Goal: Information Seeking & Learning: Check status

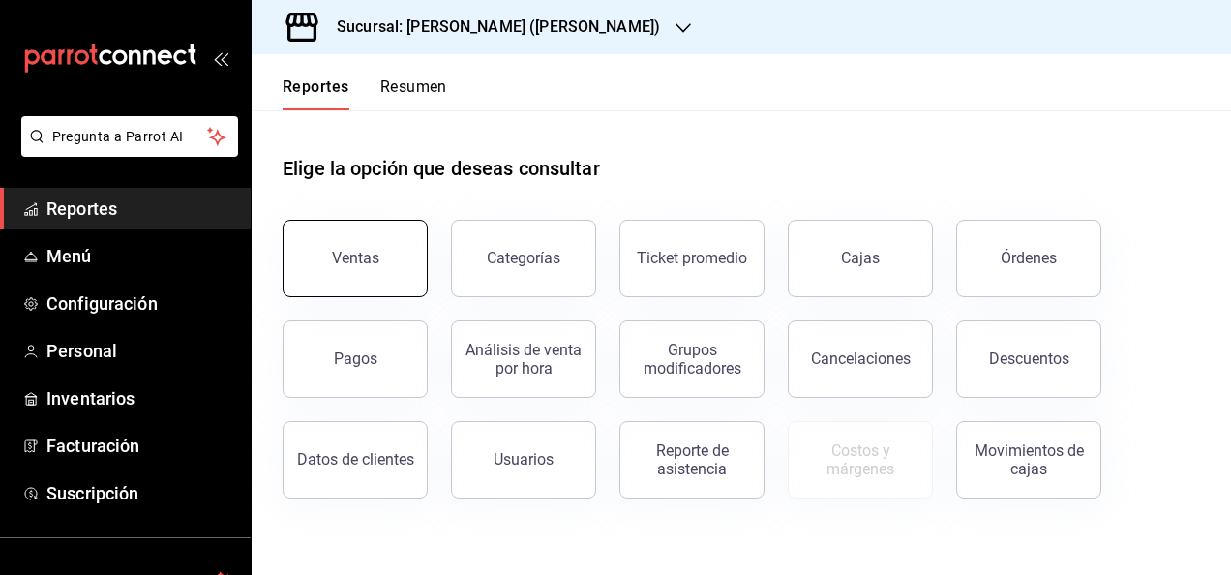
click at [407, 242] on button "Ventas" at bounding box center [355, 258] width 145 height 77
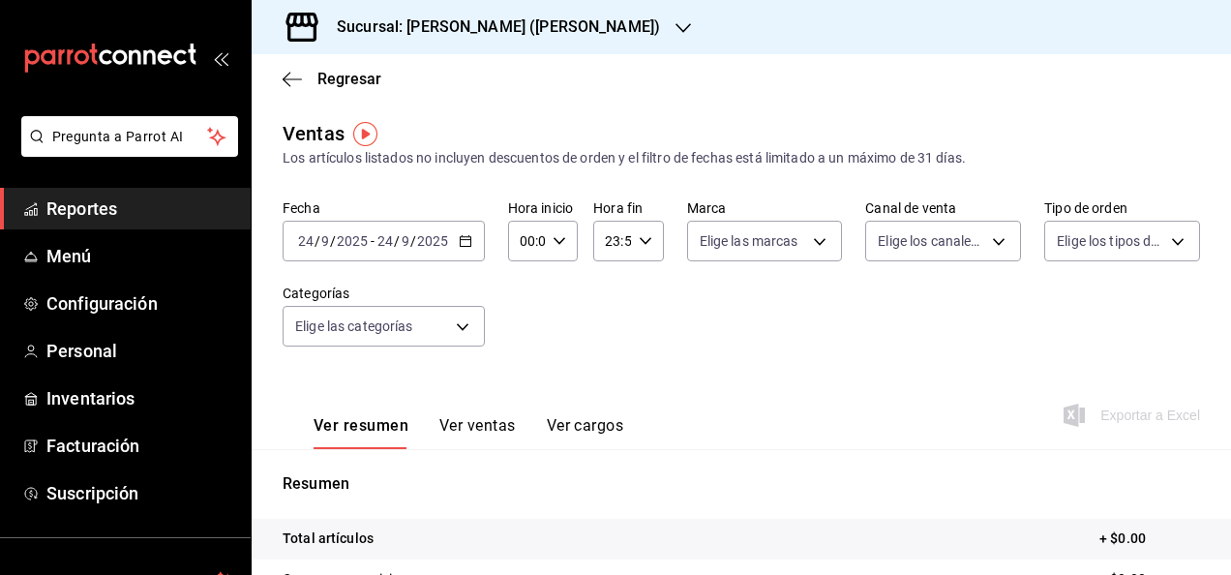
click at [461, 240] on \(Stroke\) "button" at bounding box center [465, 239] width 11 height 1
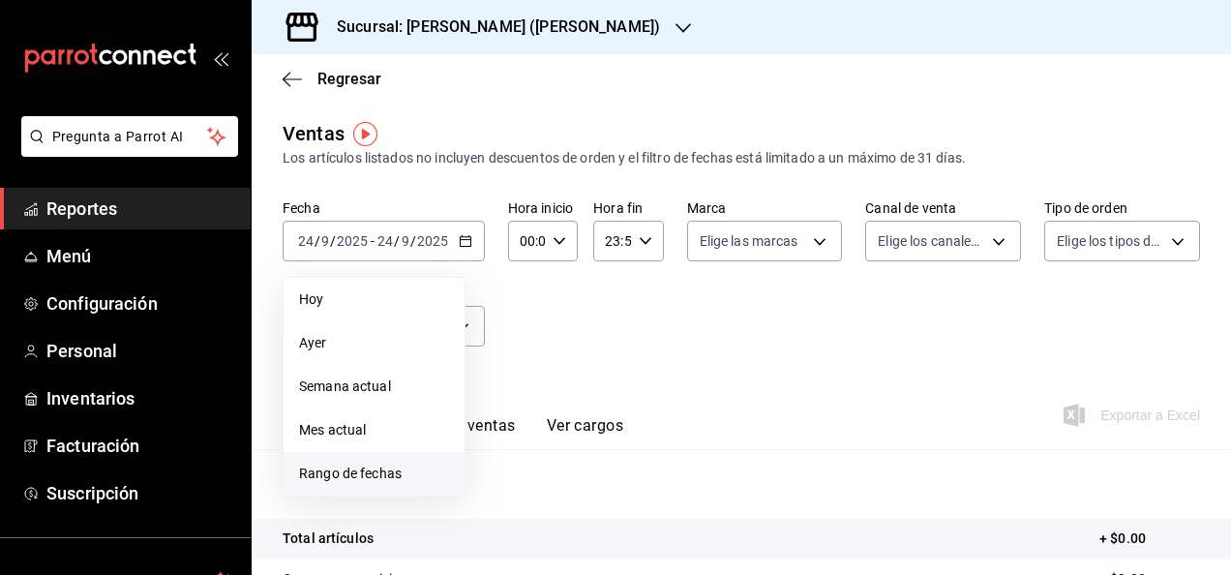
click at [387, 474] on span "Rango de fechas" at bounding box center [374, 474] width 150 height 20
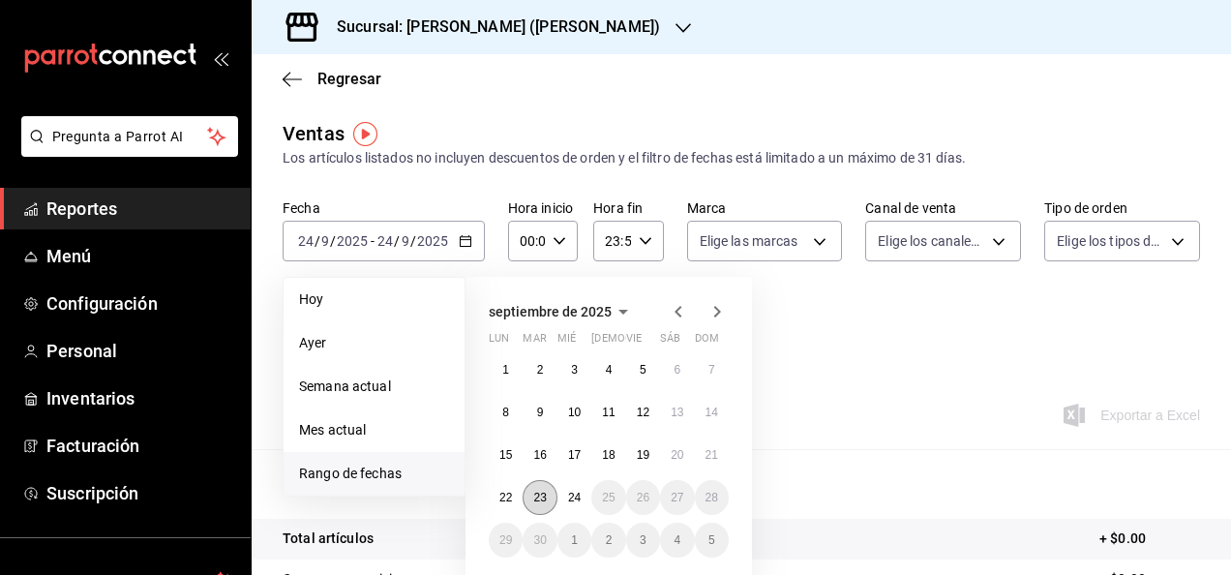
click at [530, 490] on button "23" at bounding box center [540, 497] width 34 height 35
click at [578, 498] on abbr "24" at bounding box center [574, 498] width 13 height 14
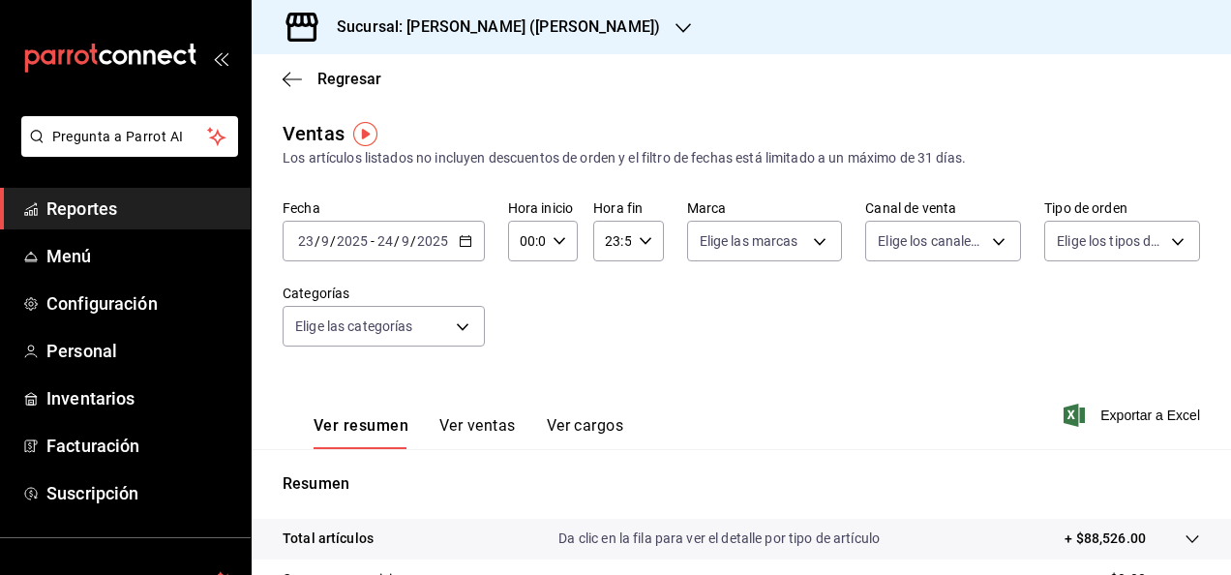
click at [560, 236] on icon "button" at bounding box center [560, 241] width 14 height 14
click at [524, 343] on div "00 01 02 03 04 05 06 07 08 09 10 11 12 13 14 15 16 17 18 19 20 21 22 23" at bounding box center [523, 344] width 35 height 155
click at [524, 343] on button "05" at bounding box center [523, 329] width 27 height 39
type input "05:00"
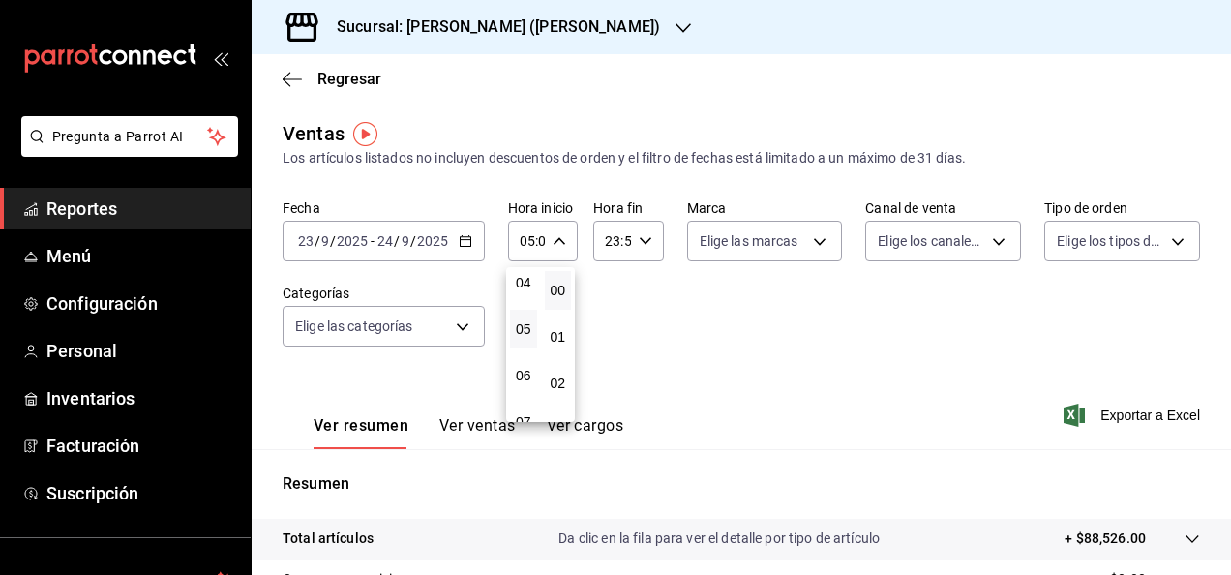
click at [652, 225] on div at bounding box center [615, 287] width 1231 height 575
click at [666, 215] on div "Fecha [DATE] [DATE] - [DATE] [DATE] Hora inicio 05:00 Hora inicio Hora fin 23:5…" at bounding box center [742, 284] width 918 height 170
click at [648, 246] on div "23:59 Hora fin" at bounding box center [628, 241] width 70 height 41
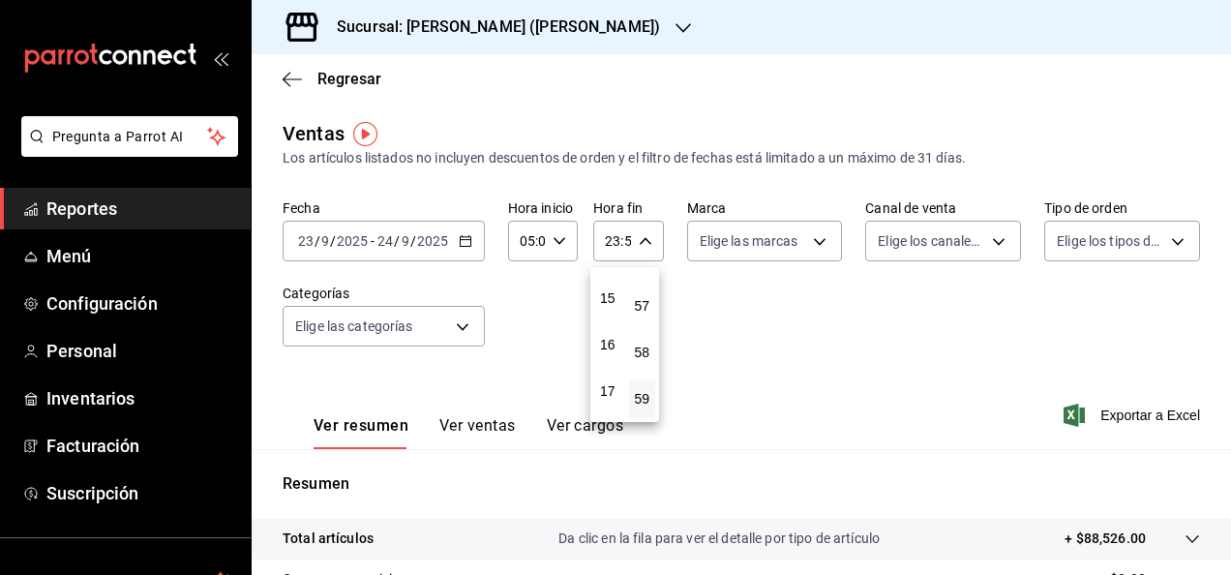
scroll to position [650, 0]
click at [610, 342] on div "00 01 02 03 04 05 06 07 08 09 10 11 12 13 14 15 16 17 18 19 20 21 22 23" at bounding box center [607, 344] width 35 height 155
click at [610, 342] on span "05" at bounding box center [608, 336] width 4 height 15
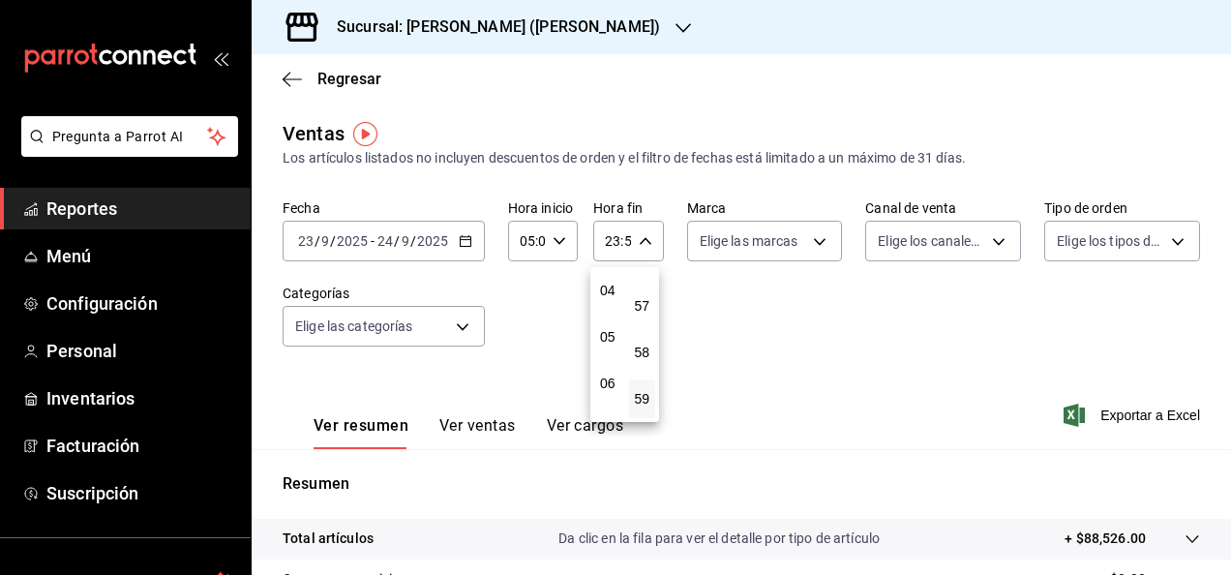
type input "05:59"
click at [816, 350] on div at bounding box center [615, 287] width 1231 height 575
click at [1088, 531] on p "+ $88,526.00" at bounding box center [1105, 538] width 81 height 20
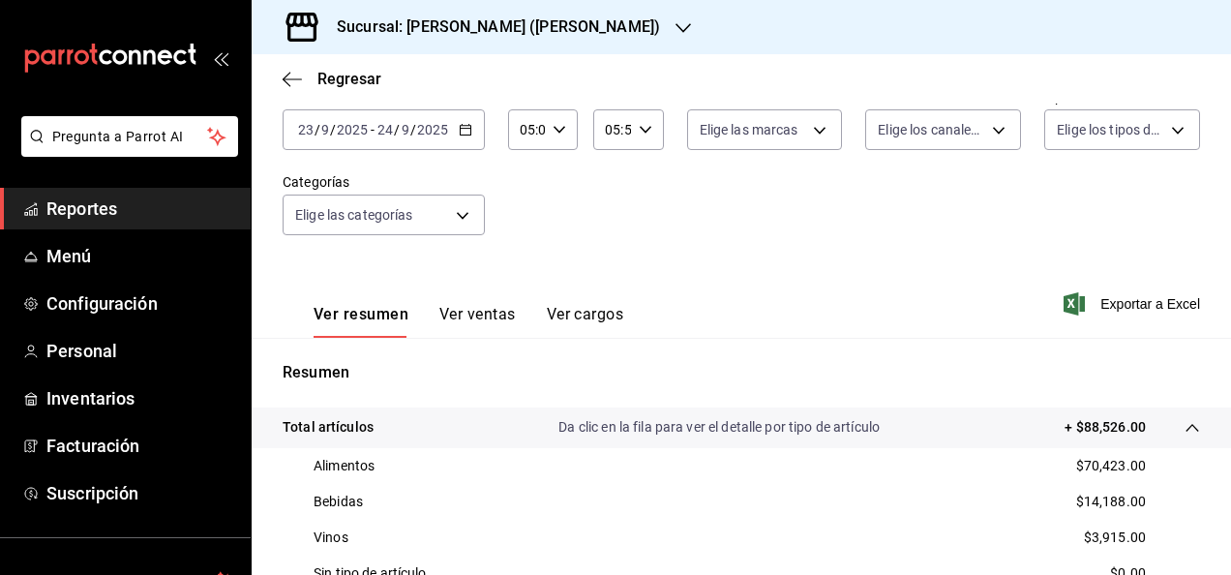
scroll to position [114, 0]
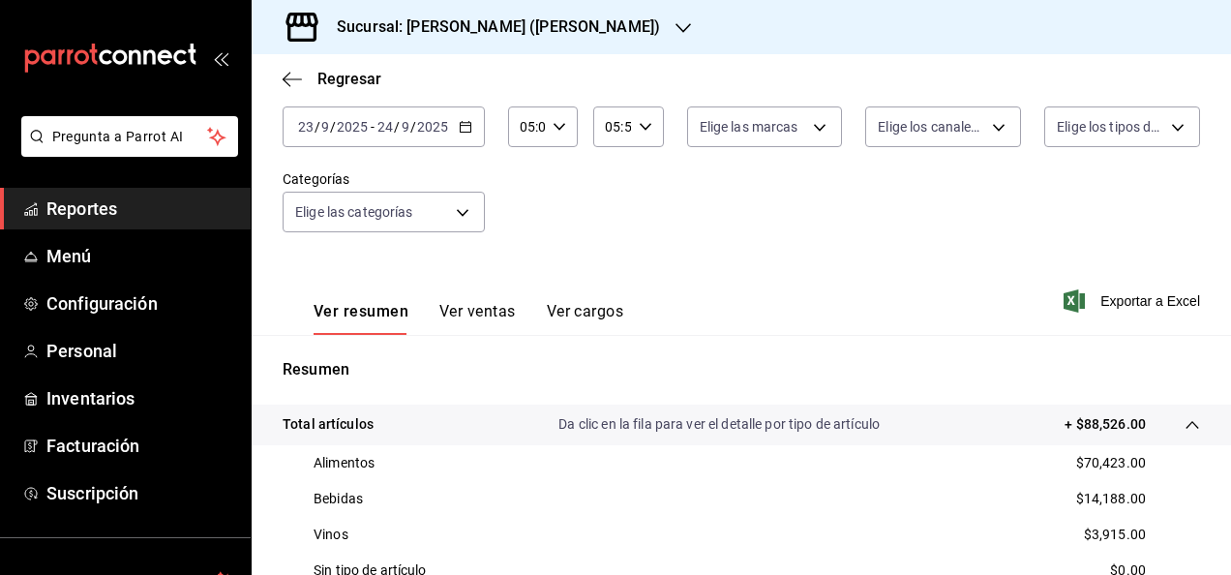
click at [1211, 165] on div "Ventas Los artículos listados no incluyen descuentos de orden y el filtro de fe…" at bounding box center [742, 465] width 980 height 920
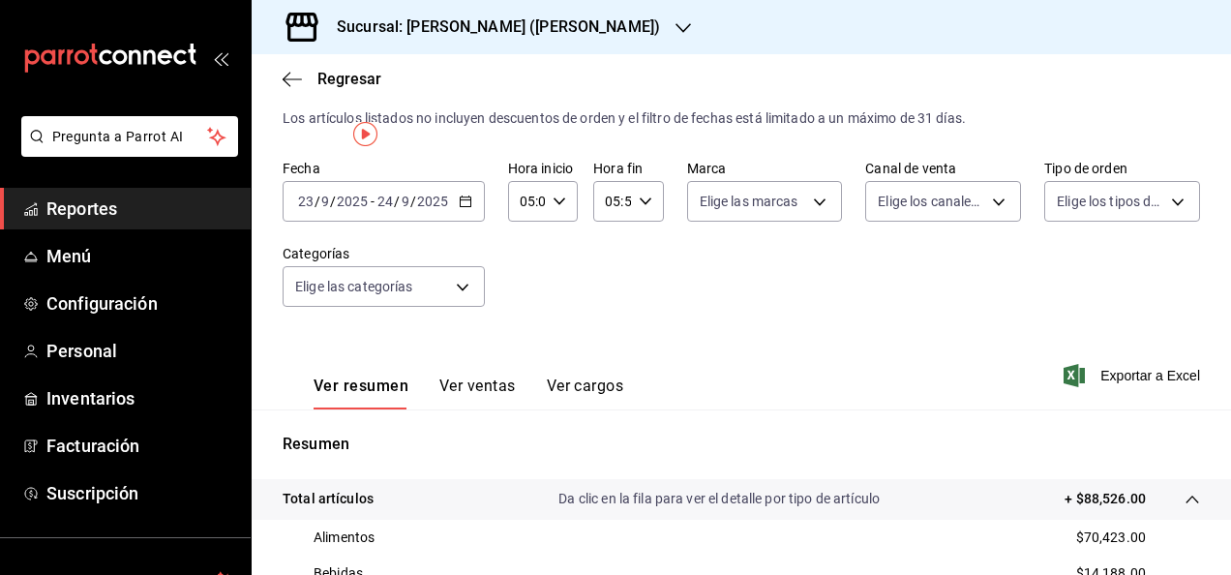
scroll to position [0, 0]
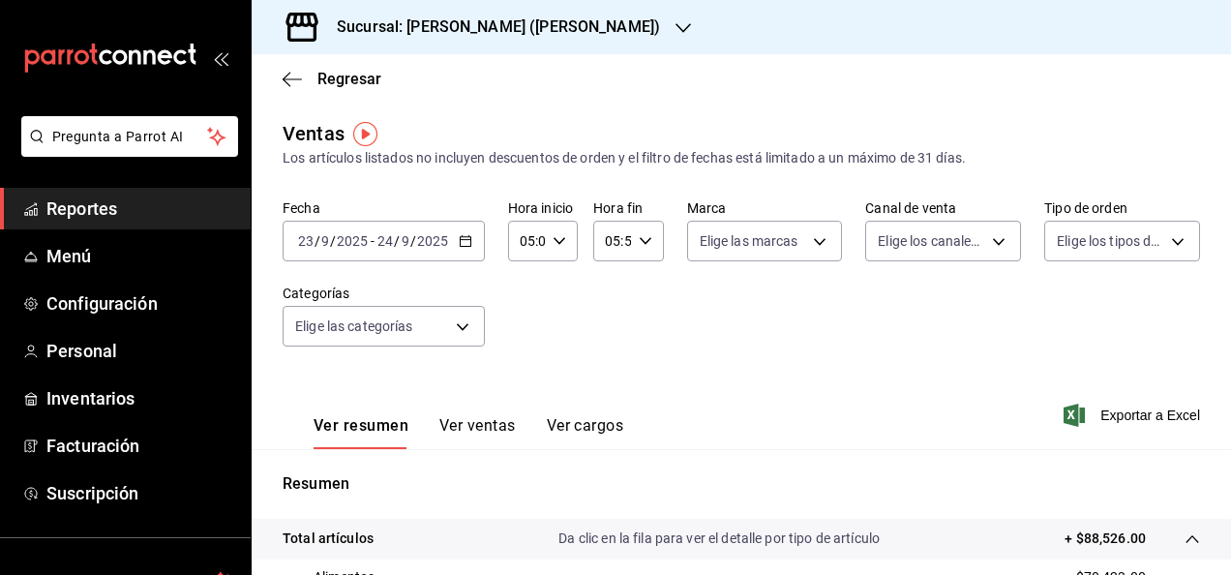
click at [172, 205] on span "Reportes" at bounding box center [140, 209] width 189 height 26
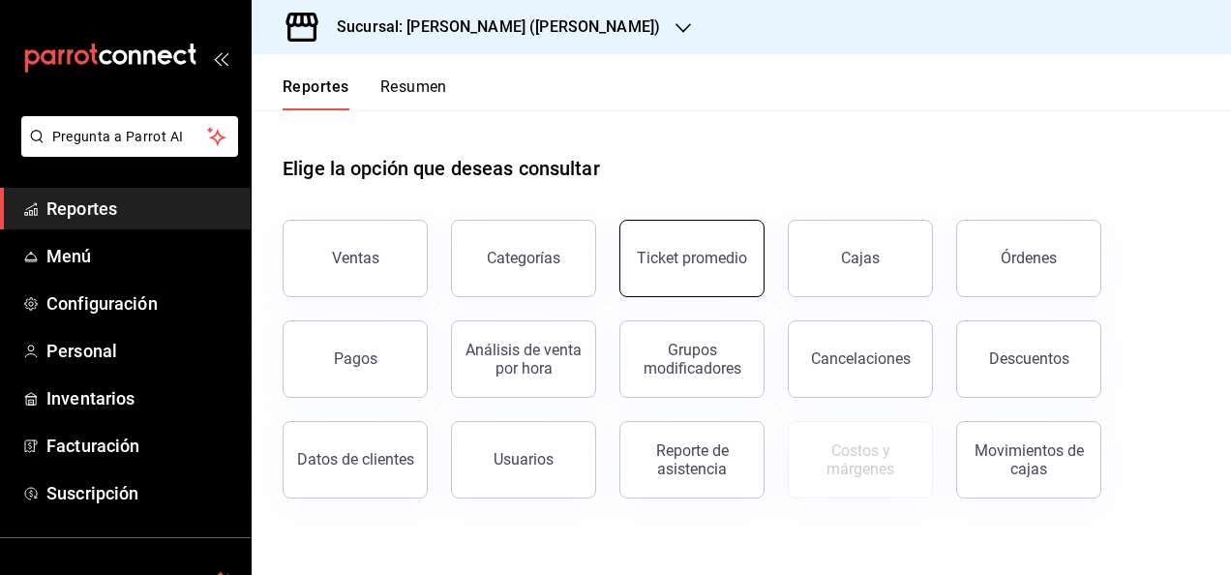
click at [659, 285] on button "Ticket promedio" at bounding box center [691, 258] width 145 height 77
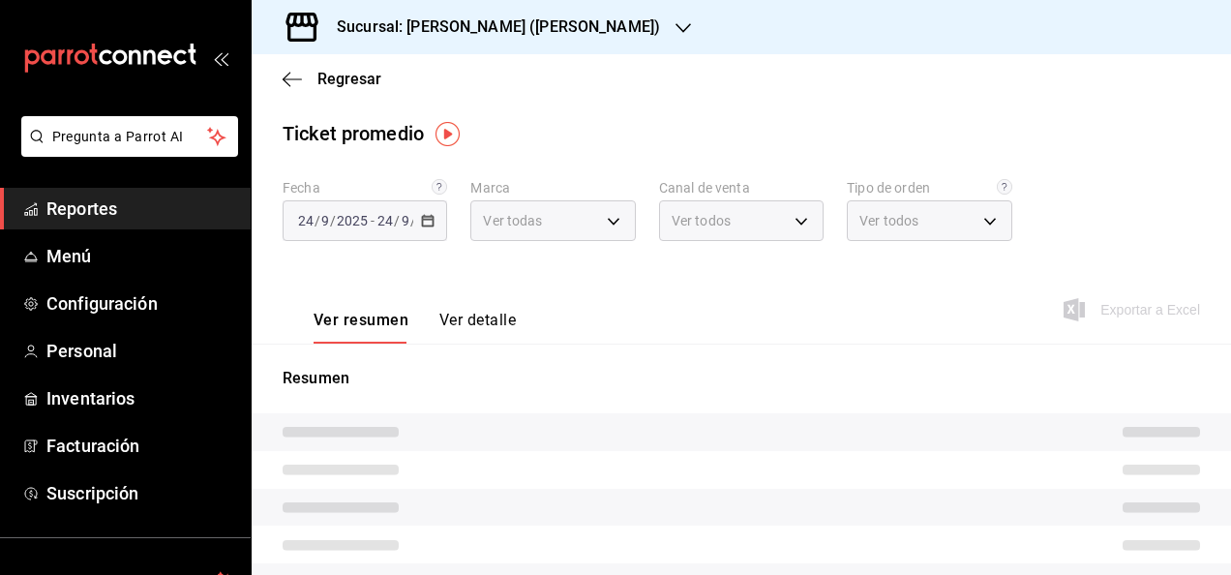
type input "3e284276-a834-4a39-bc59-2edda2d06158"
type input "PARROT,UBER_EATS,RAPPI,DIDI_FOOD,ONLINE"
type input "e22fa5c9-a89e-41b0-8860-3ae797de52dc,d5ed7011-f835-4d0c-a8fc-5f0f01446209,0cbc4…"
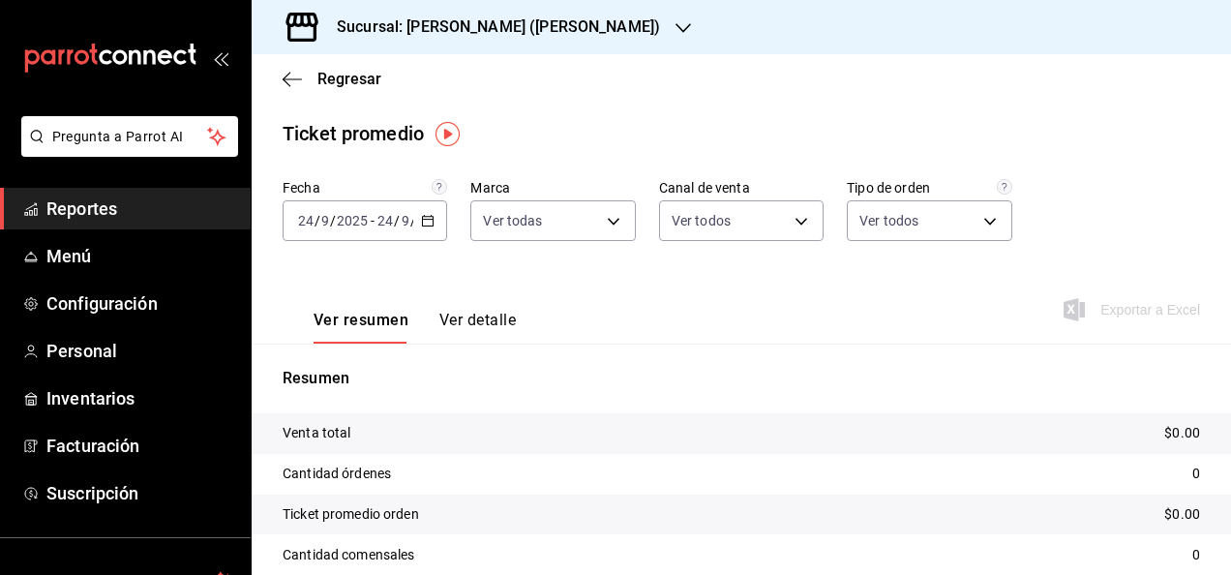
click at [424, 226] on \(Stroke\) "button" at bounding box center [428, 221] width 12 height 11
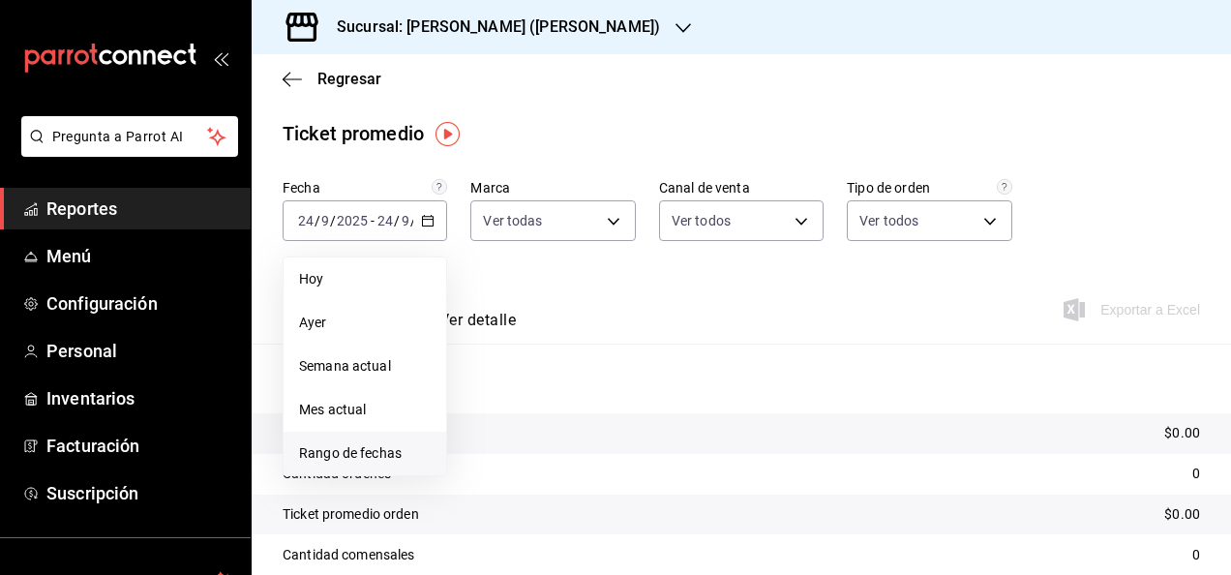
click at [372, 453] on span "Rango de fechas" at bounding box center [365, 453] width 132 height 20
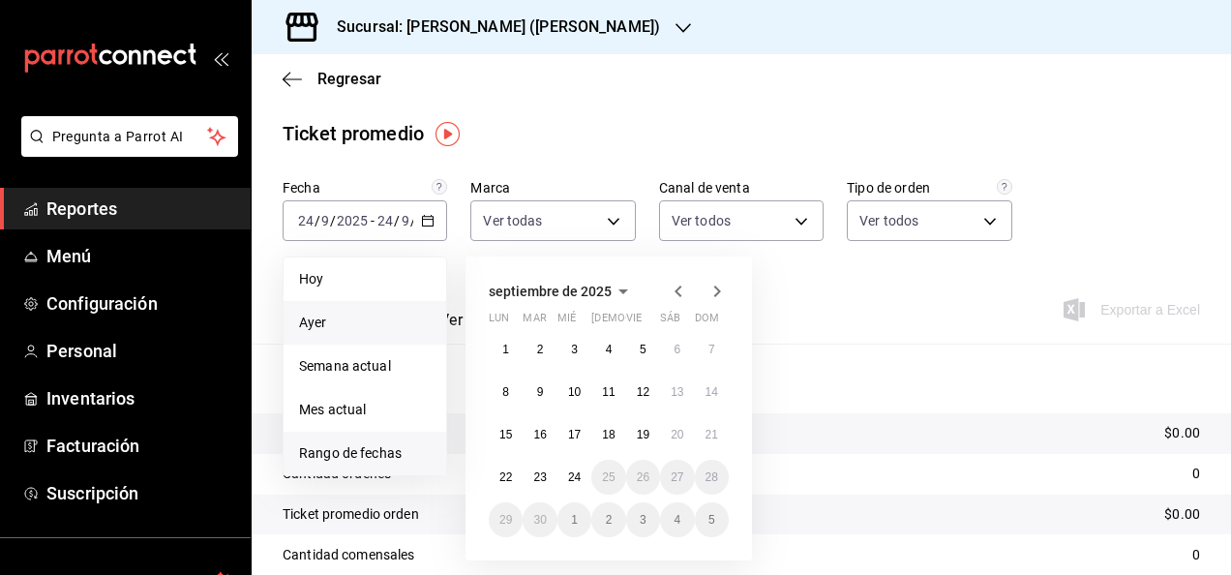
click at [356, 327] on span "Ayer" at bounding box center [365, 323] width 132 height 20
